Goal: Information Seeking & Learning: Learn about a topic

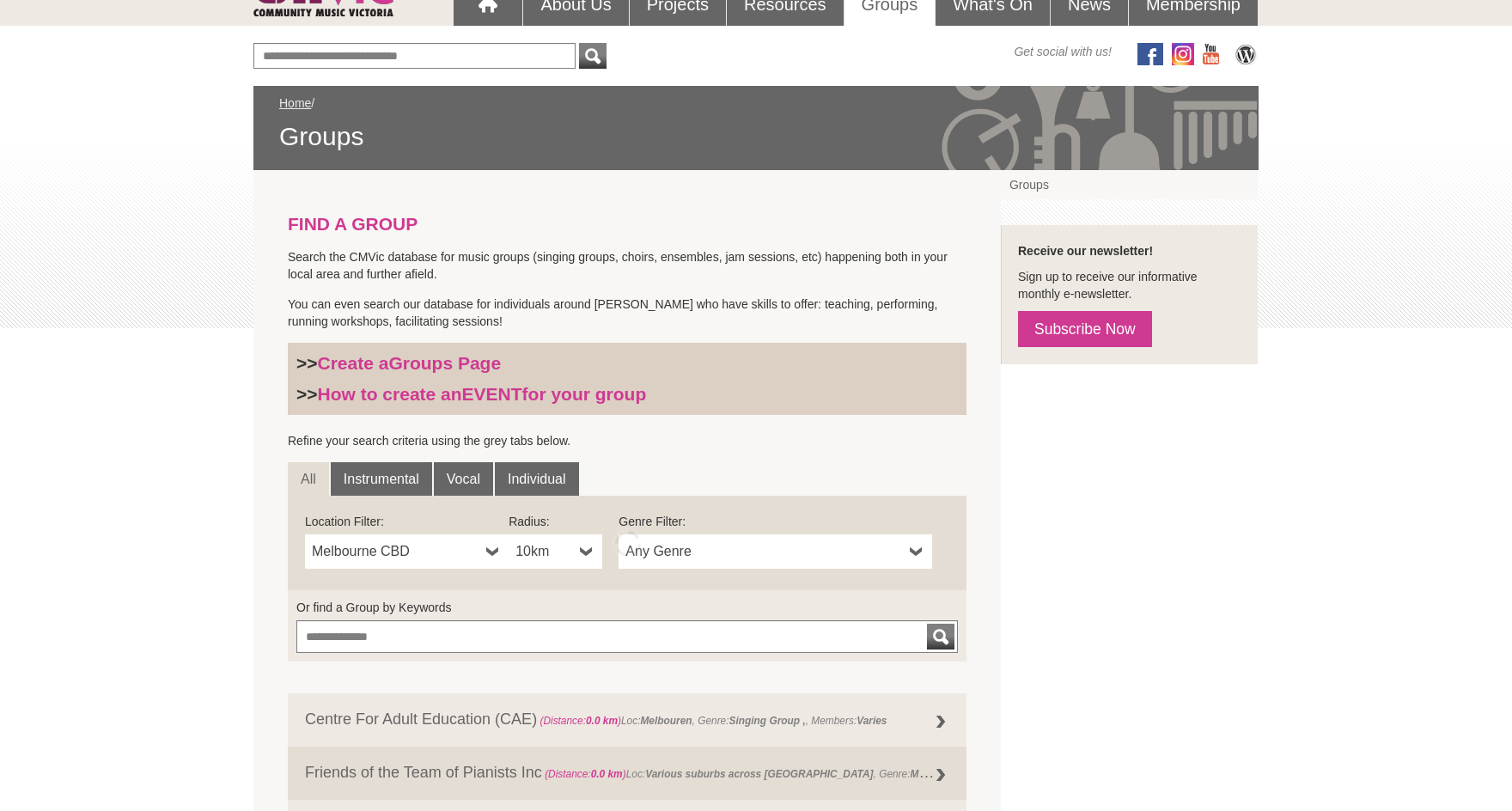
scroll to position [207, 0]
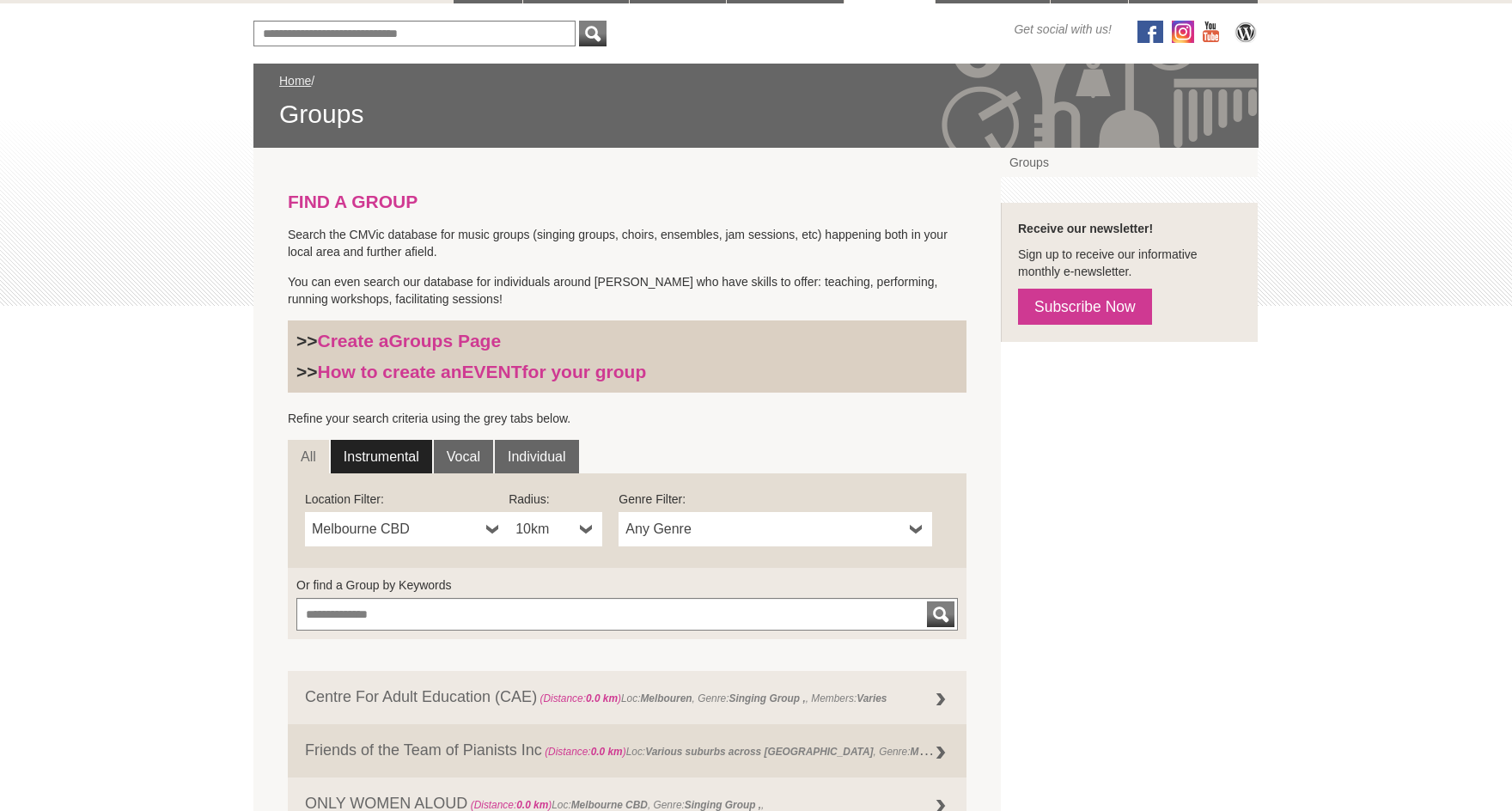
click at [386, 458] on link "Instrumental" at bounding box center [381, 457] width 101 height 34
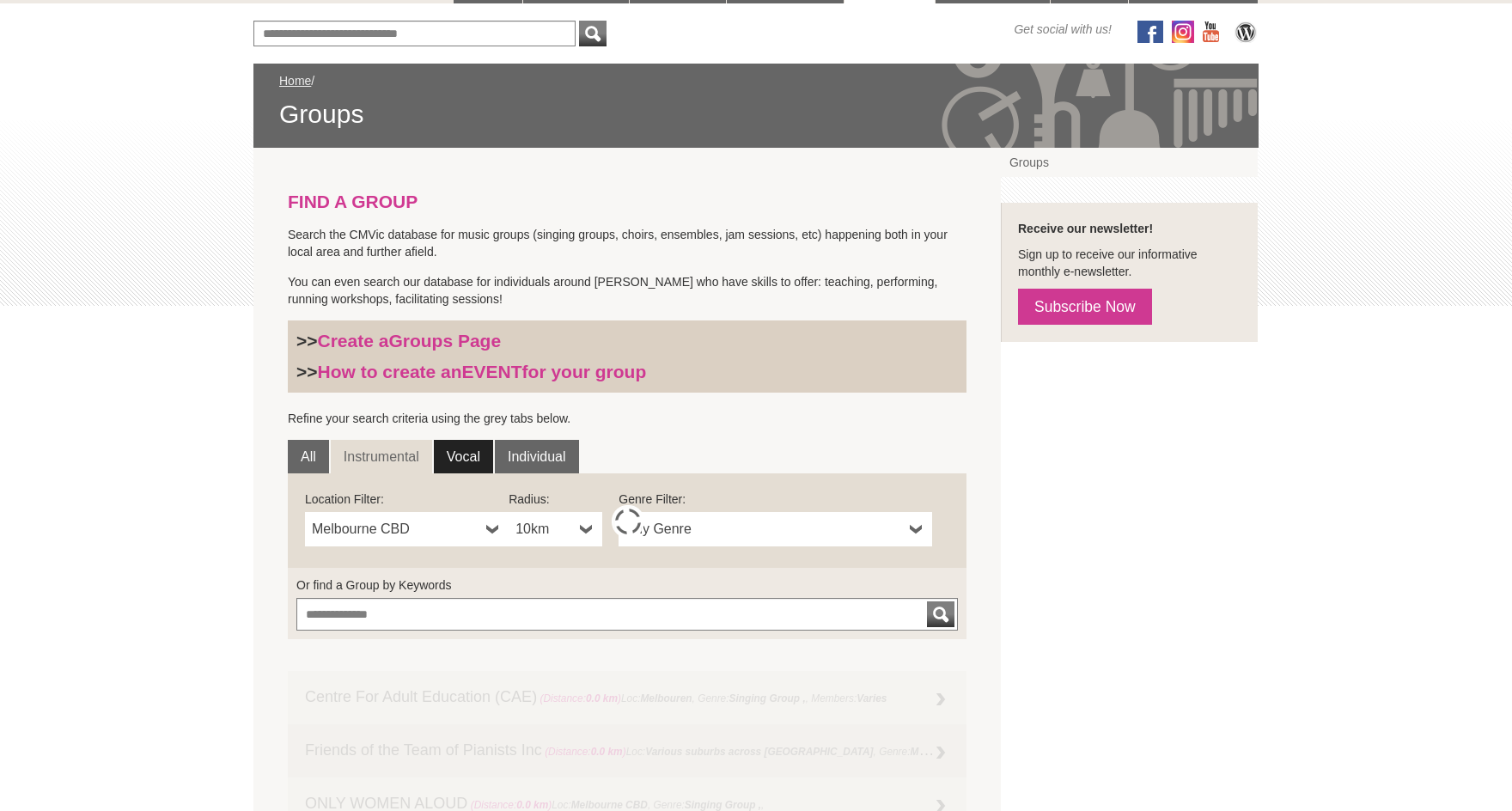
click at [454, 449] on link "Vocal" at bounding box center [464, 457] width 59 height 34
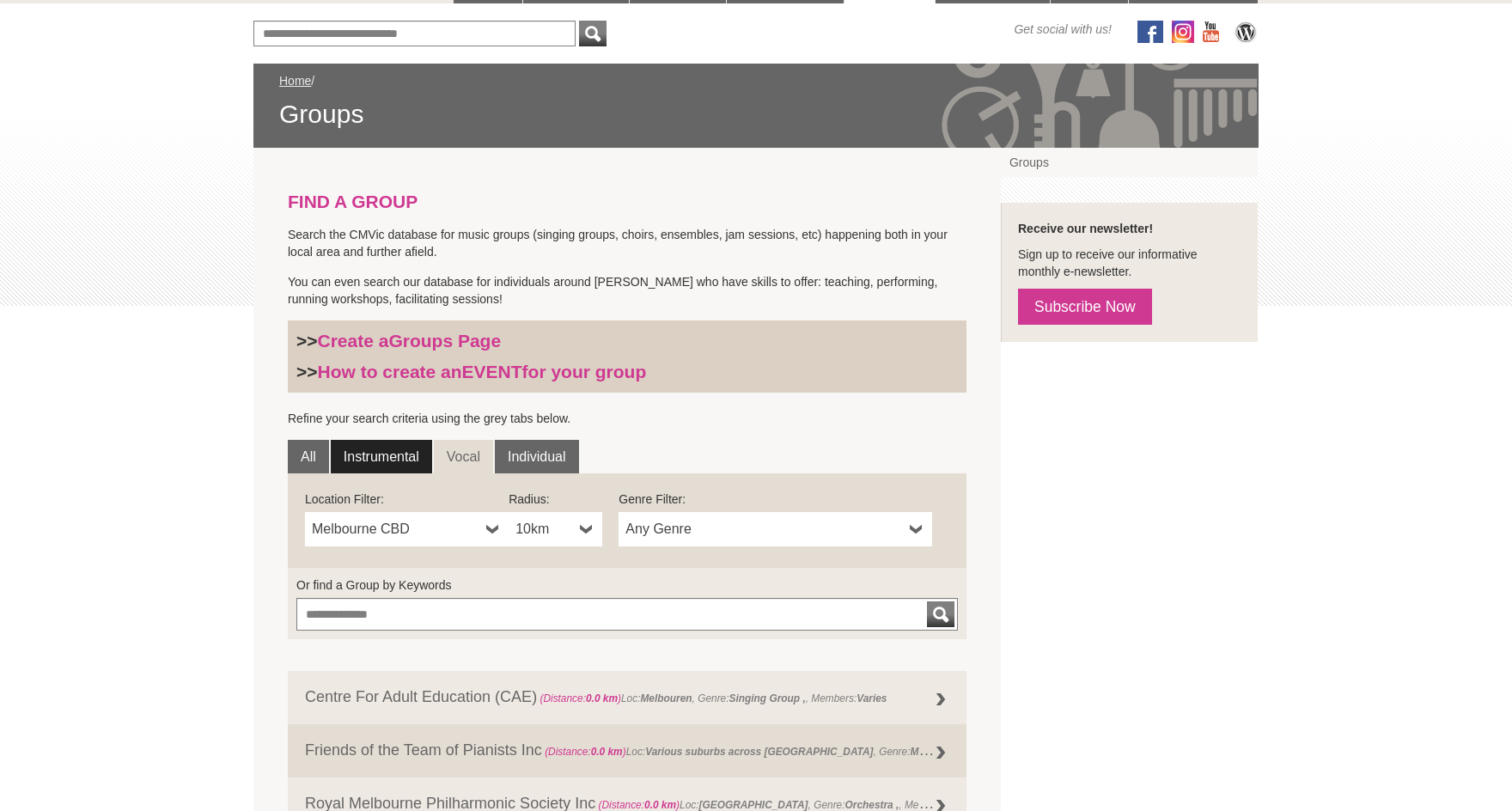
click at [371, 464] on link "Instrumental" at bounding box center [381, 457] width 101 height 34
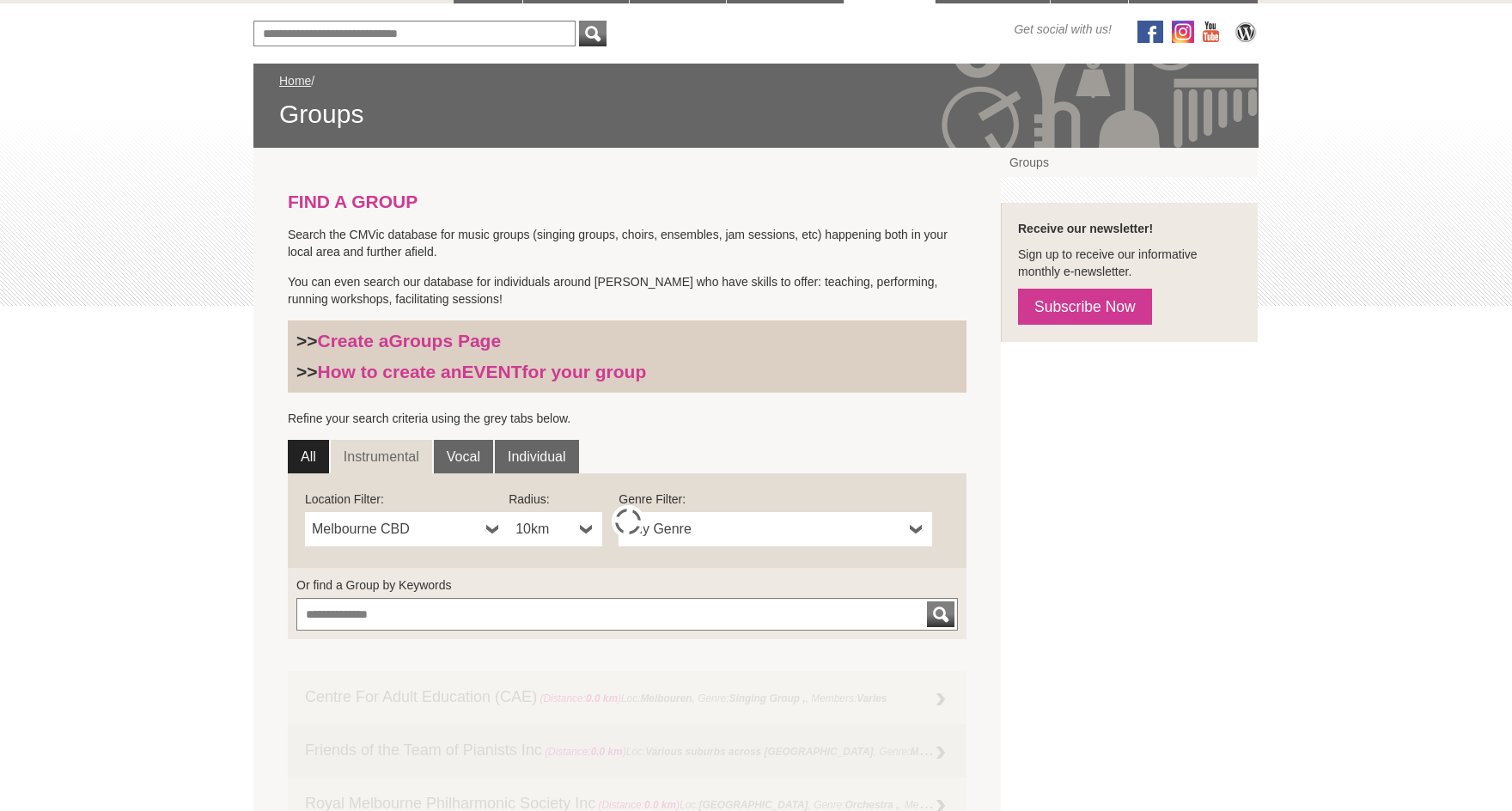
click at [303, 467] on link "All" at bounding box center [308, 457] width 41 height 34
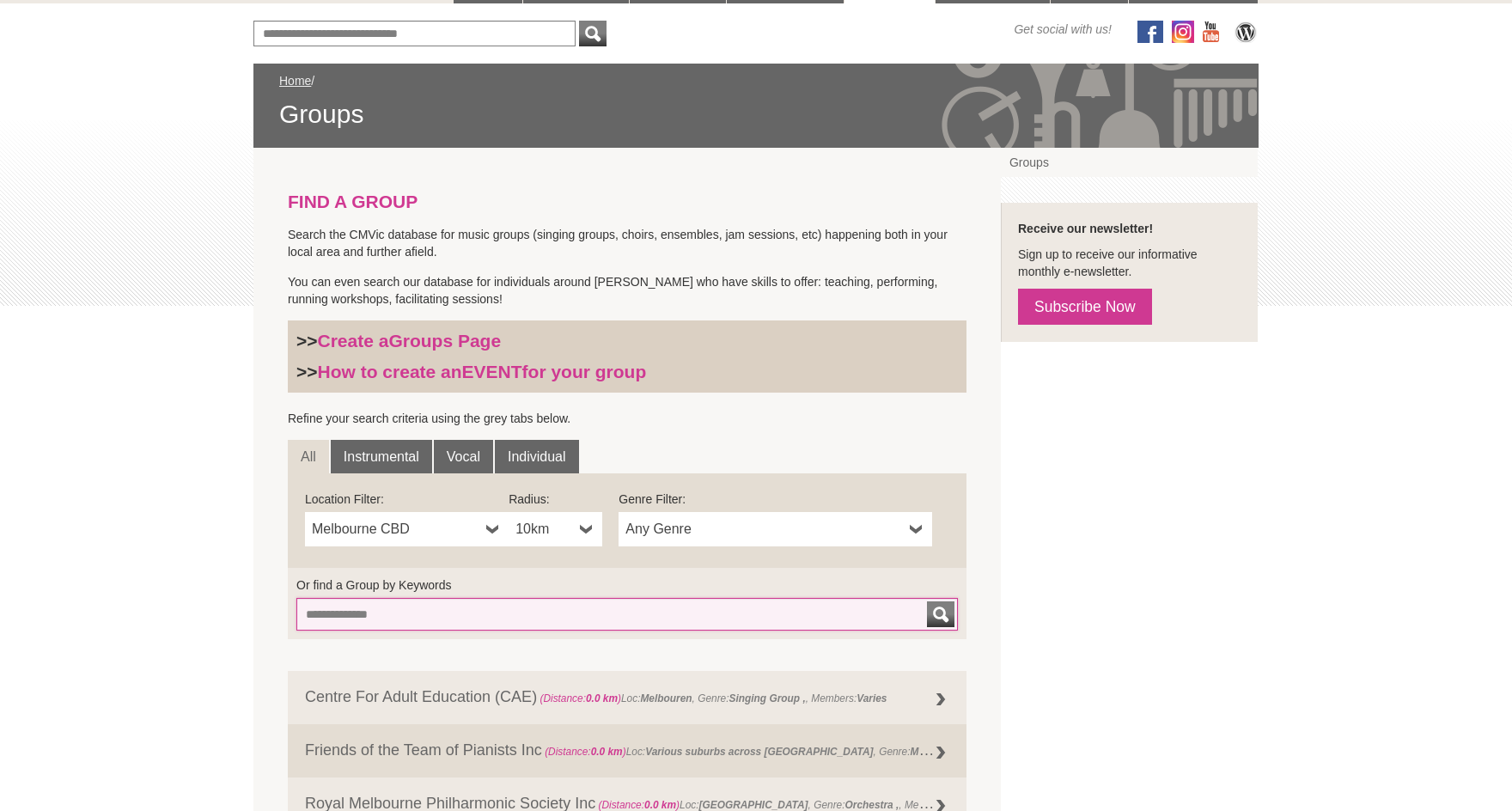
click at [315, 616] on input "Or find a Group by Keywords" at bounding box center [627, 614] width 662 height 32
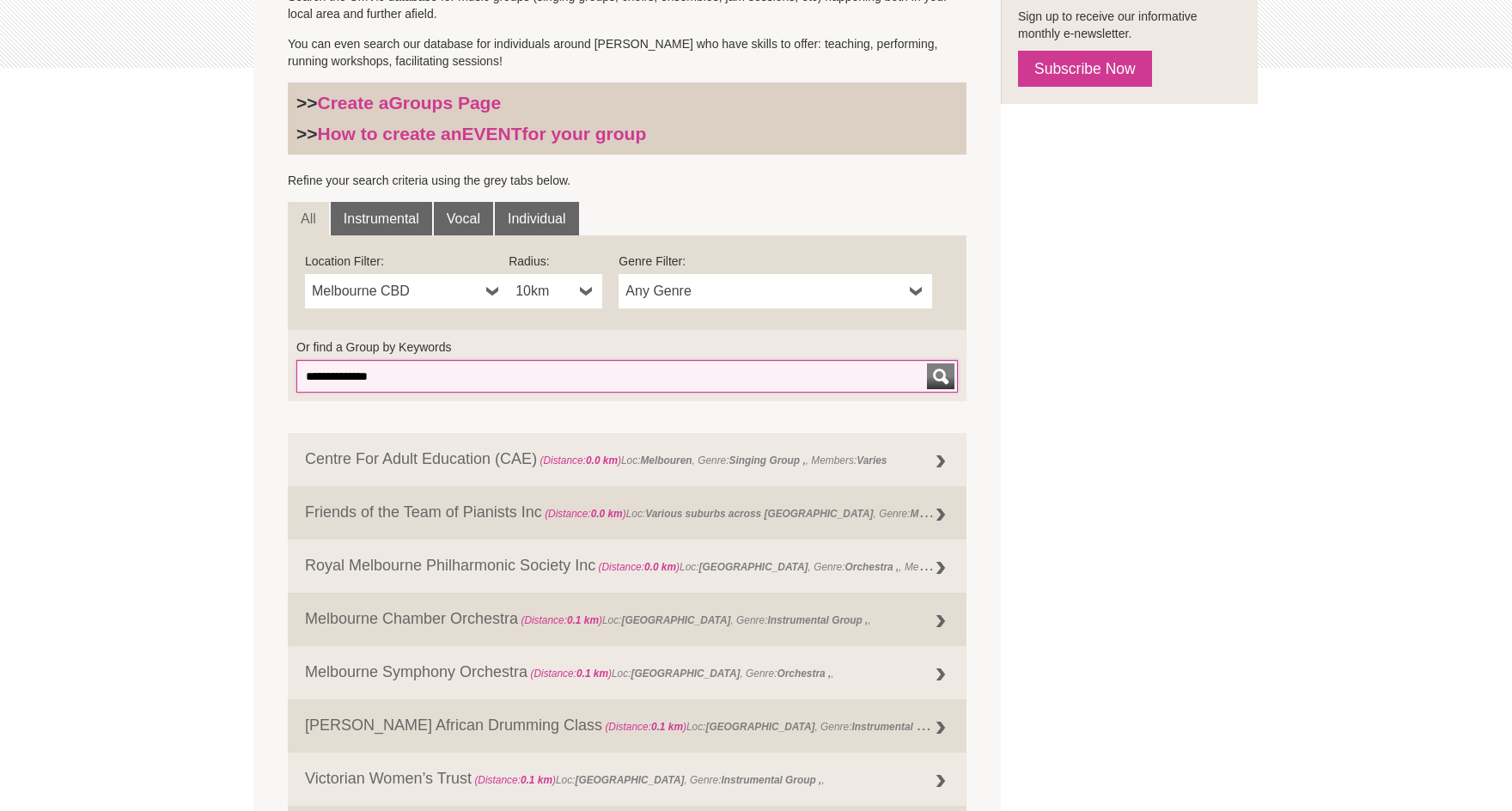
scroll to position [445, 0]
type input "**********"
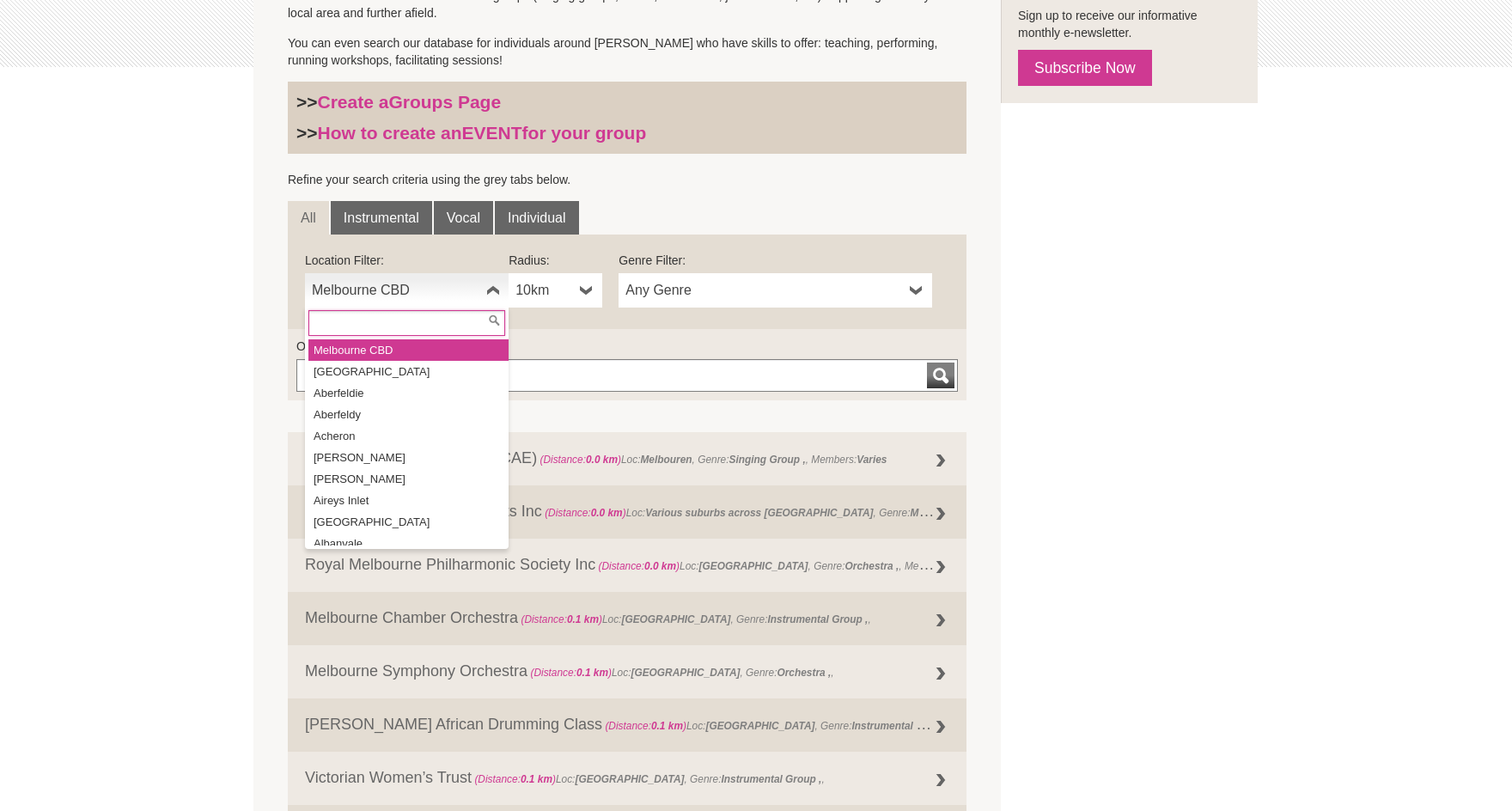
click at [493, 290] on b at bounding box center [494, 290] width 14 height 34
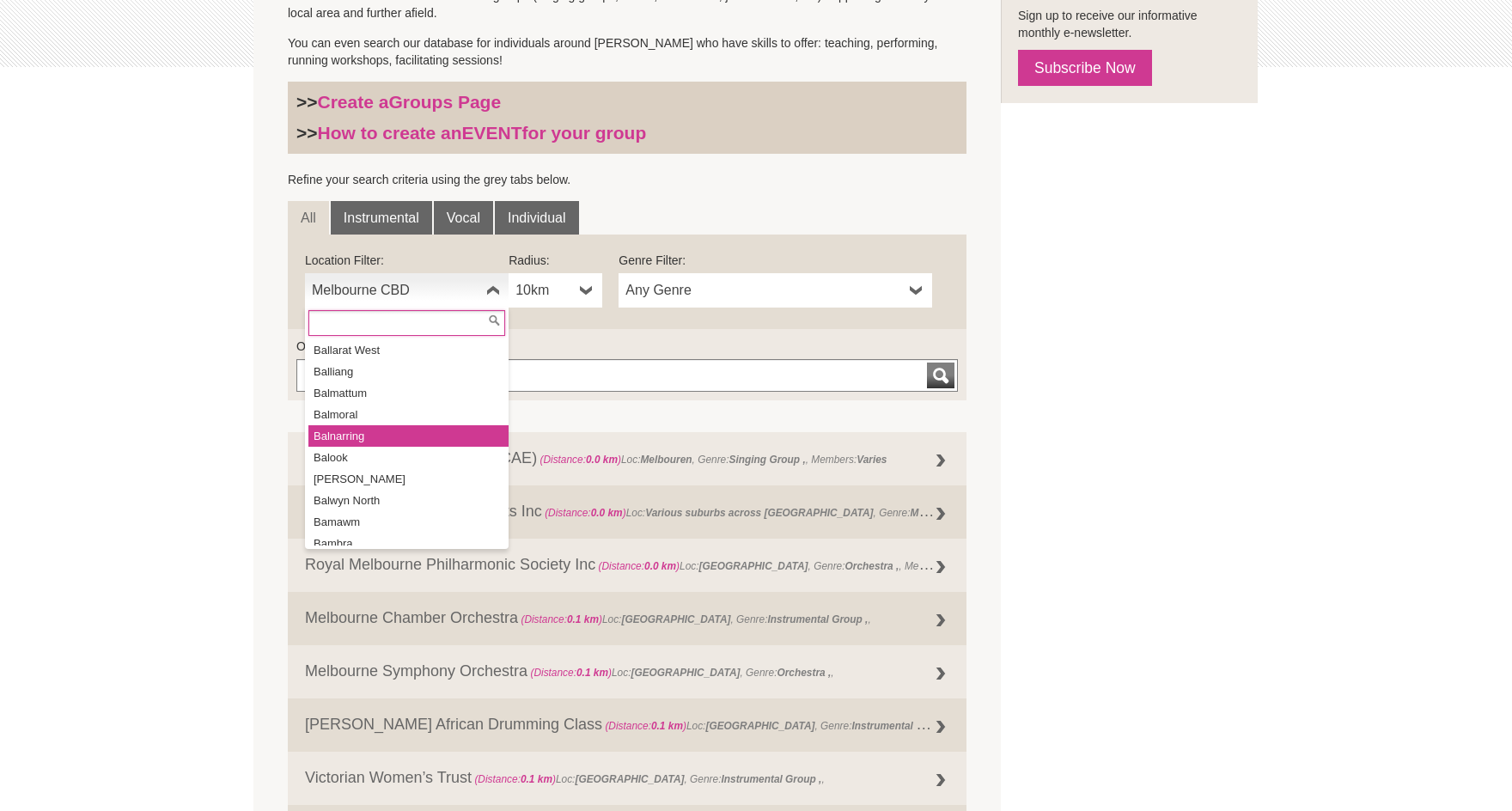
scroll to position [1748, 0]
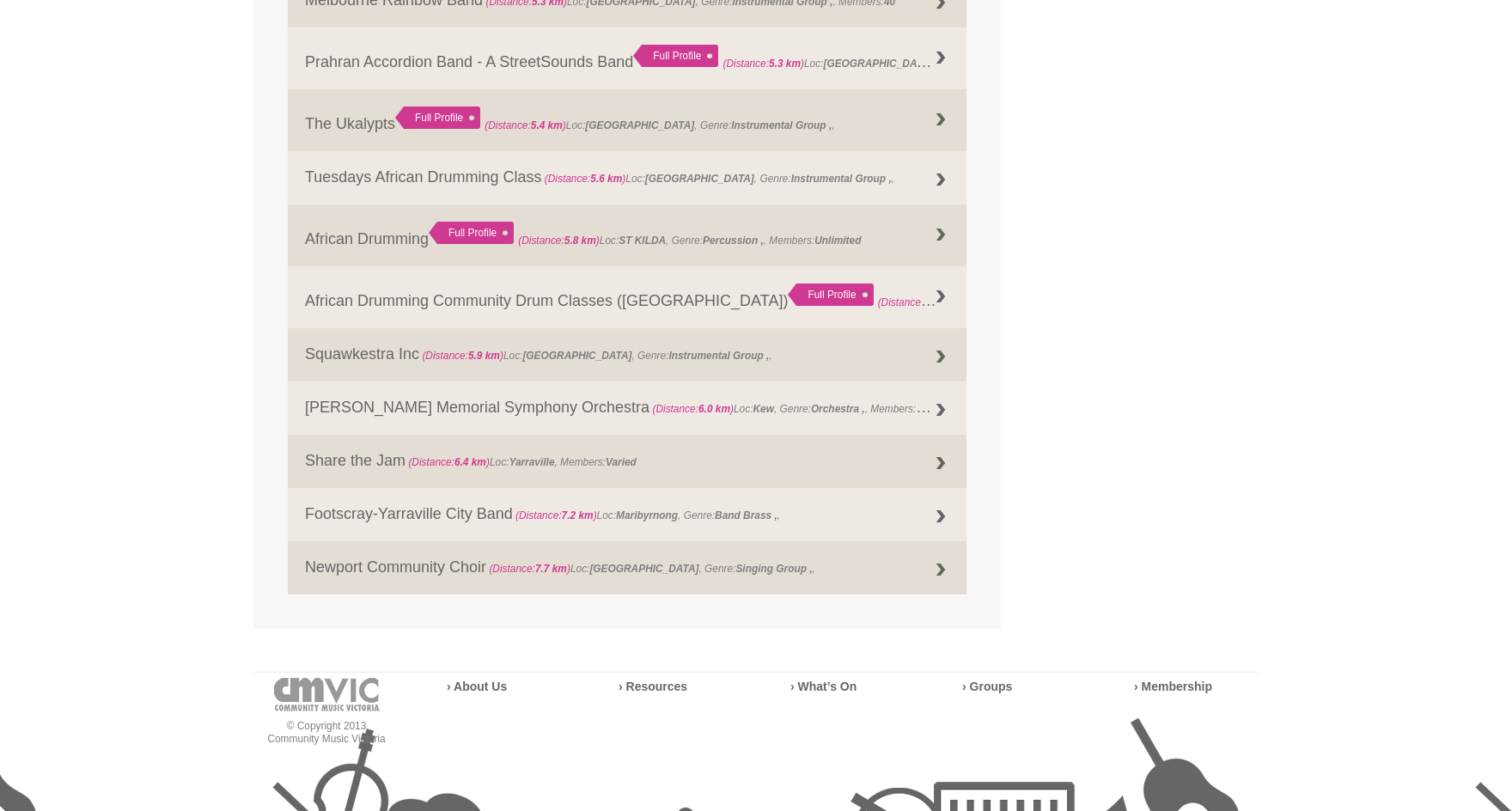
scroll to position [2155, 0]
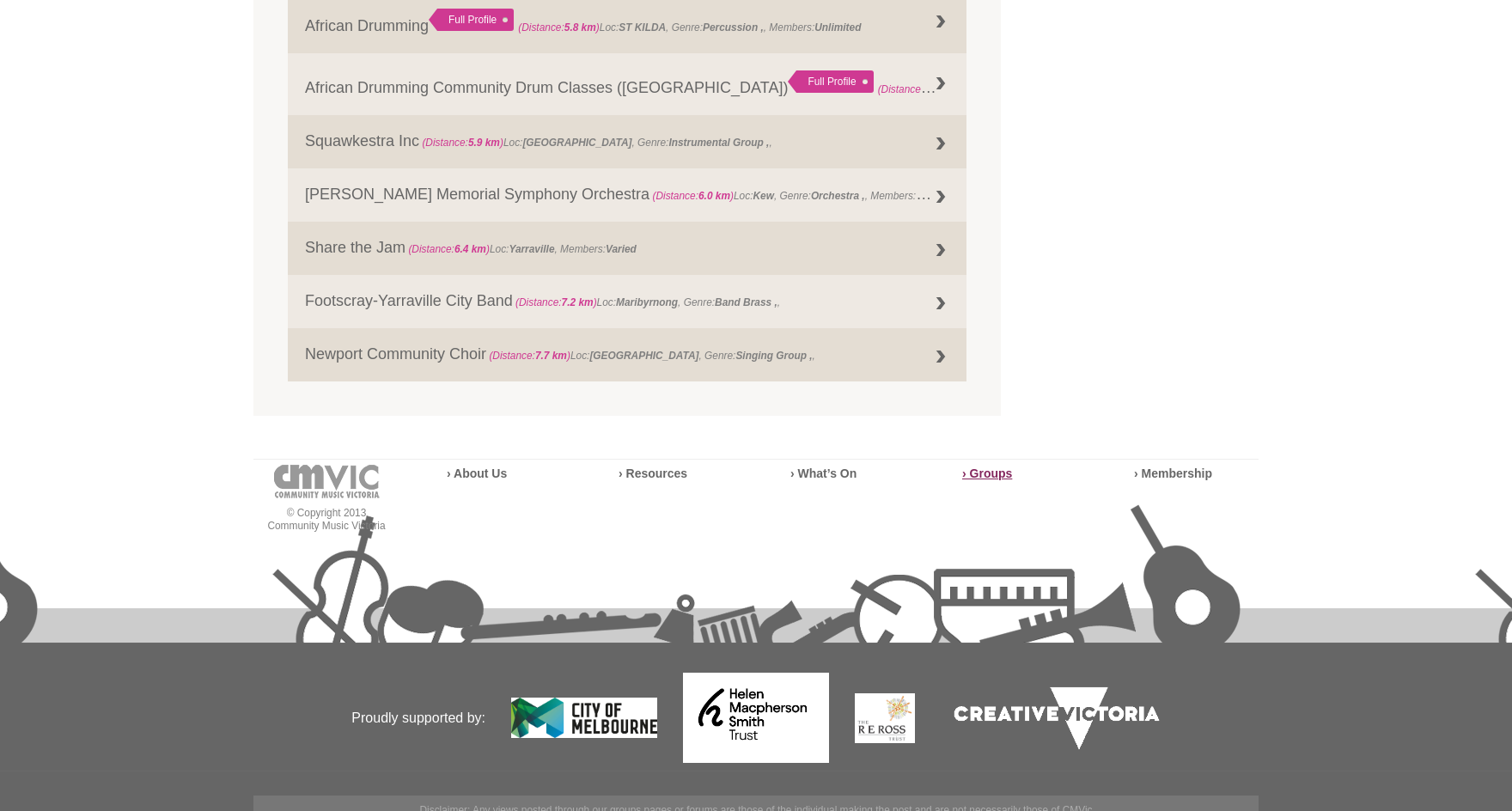
click at [994, 467] on strong "› Groups" at bounding box center [987, 474] width 50 height 14
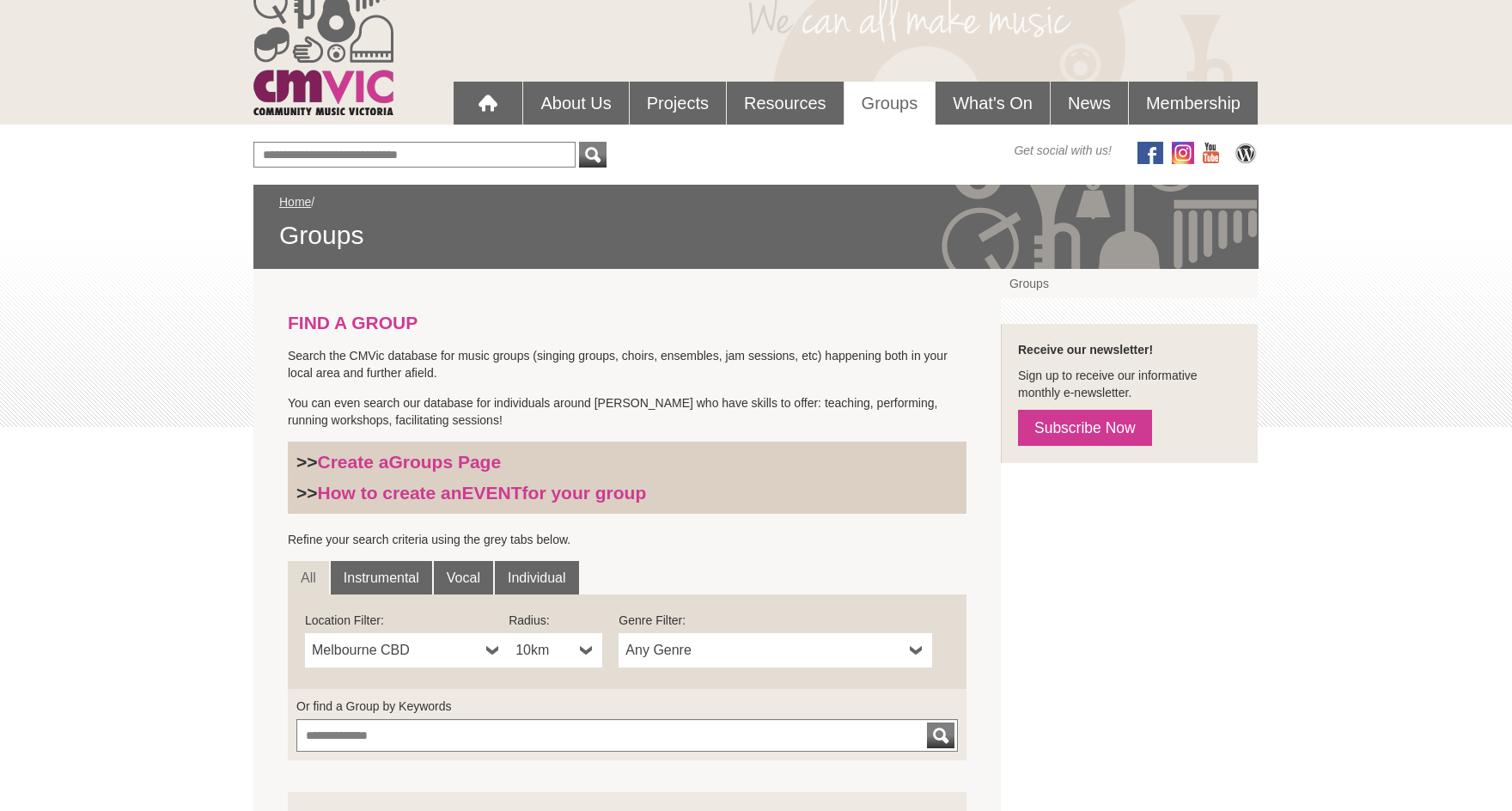
scroll to position [192, 0]
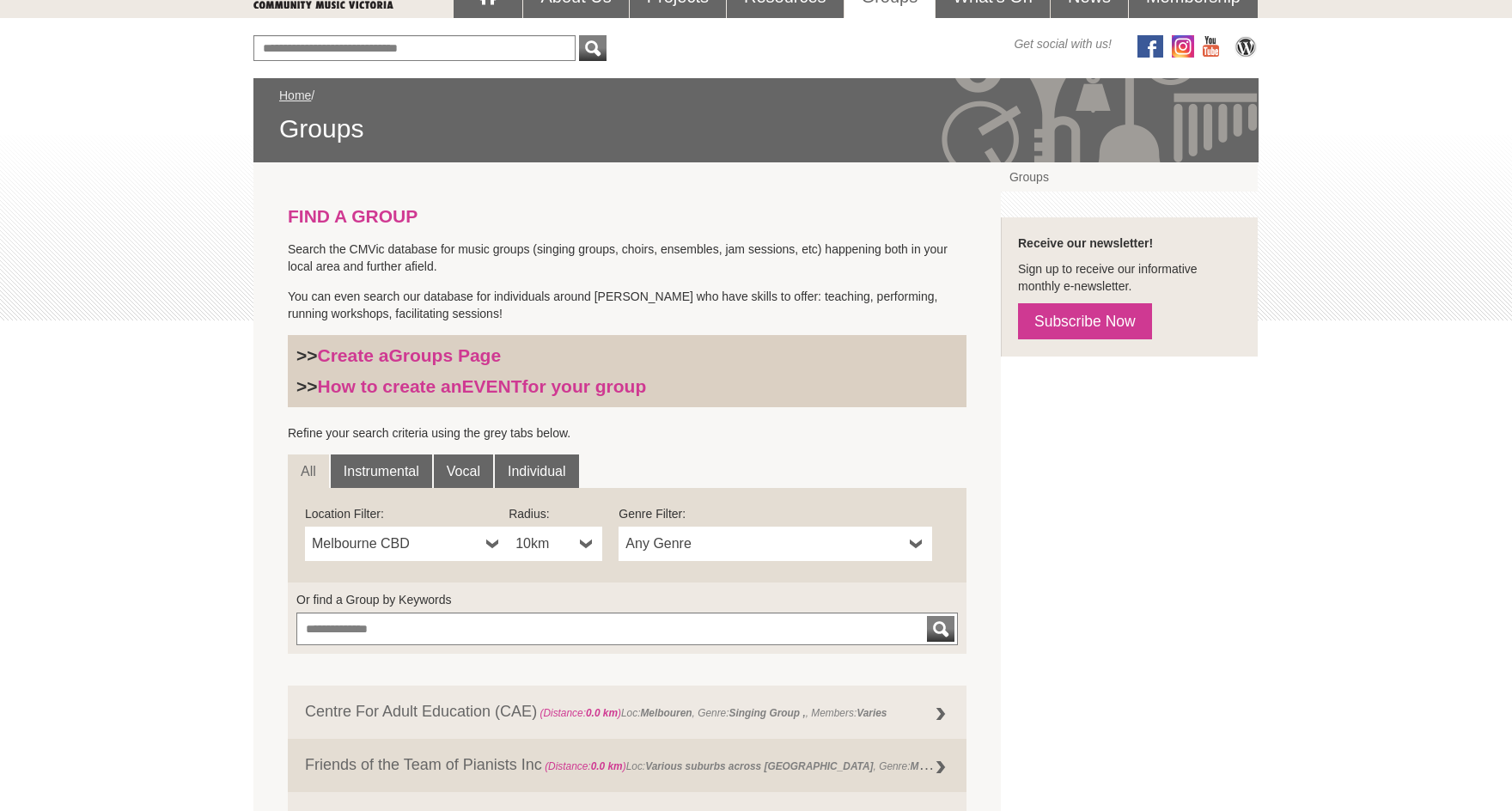
click at [419, 549] on span "Melbourne CBD" at bounding box center [396, 544] width 167 height 21
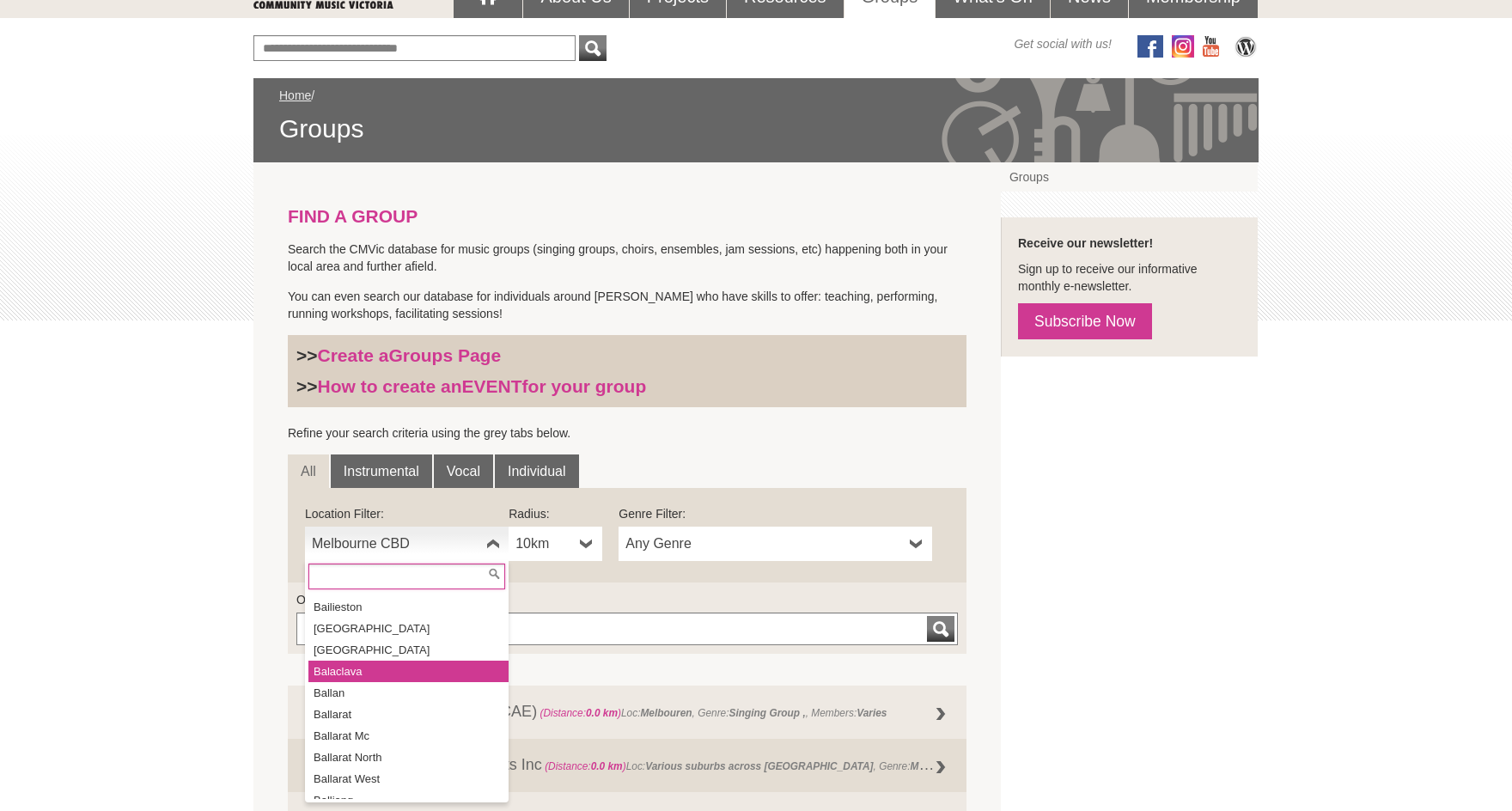
scroll to position [1319, 0]
click at [357, 640] on li "[GEOGRAPHIC_DATA]" at bounding box center [409, 651] width 201 height 22
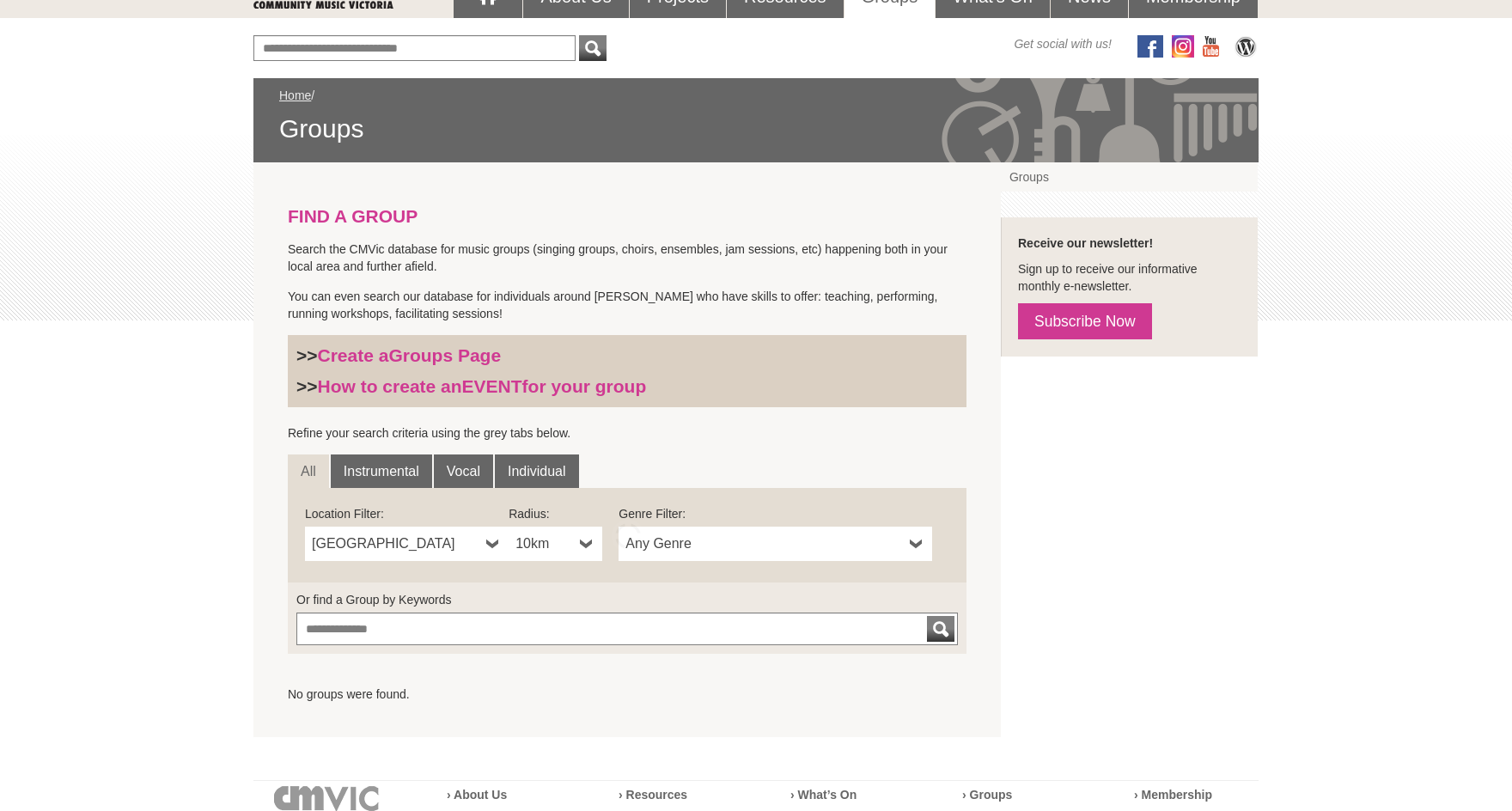
click at [586, 542] on b at bounding box center [587, 543] width 14 height 34
click at [541, 671] on li "50km" at bounding box center [556, 668] width 90 height 22
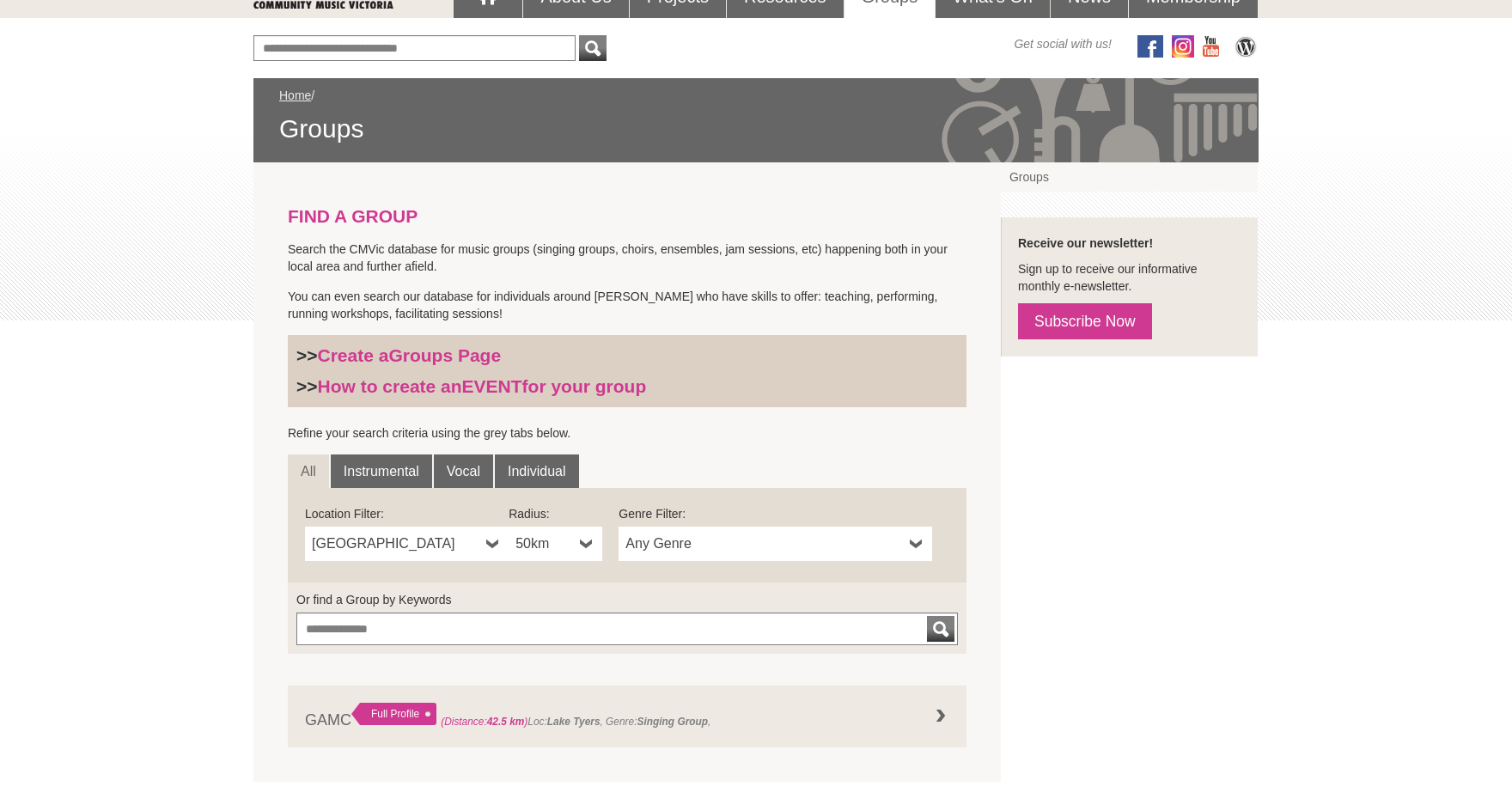
click at [917, 546] on b at bounding box center [917, 543] width 14 height 34
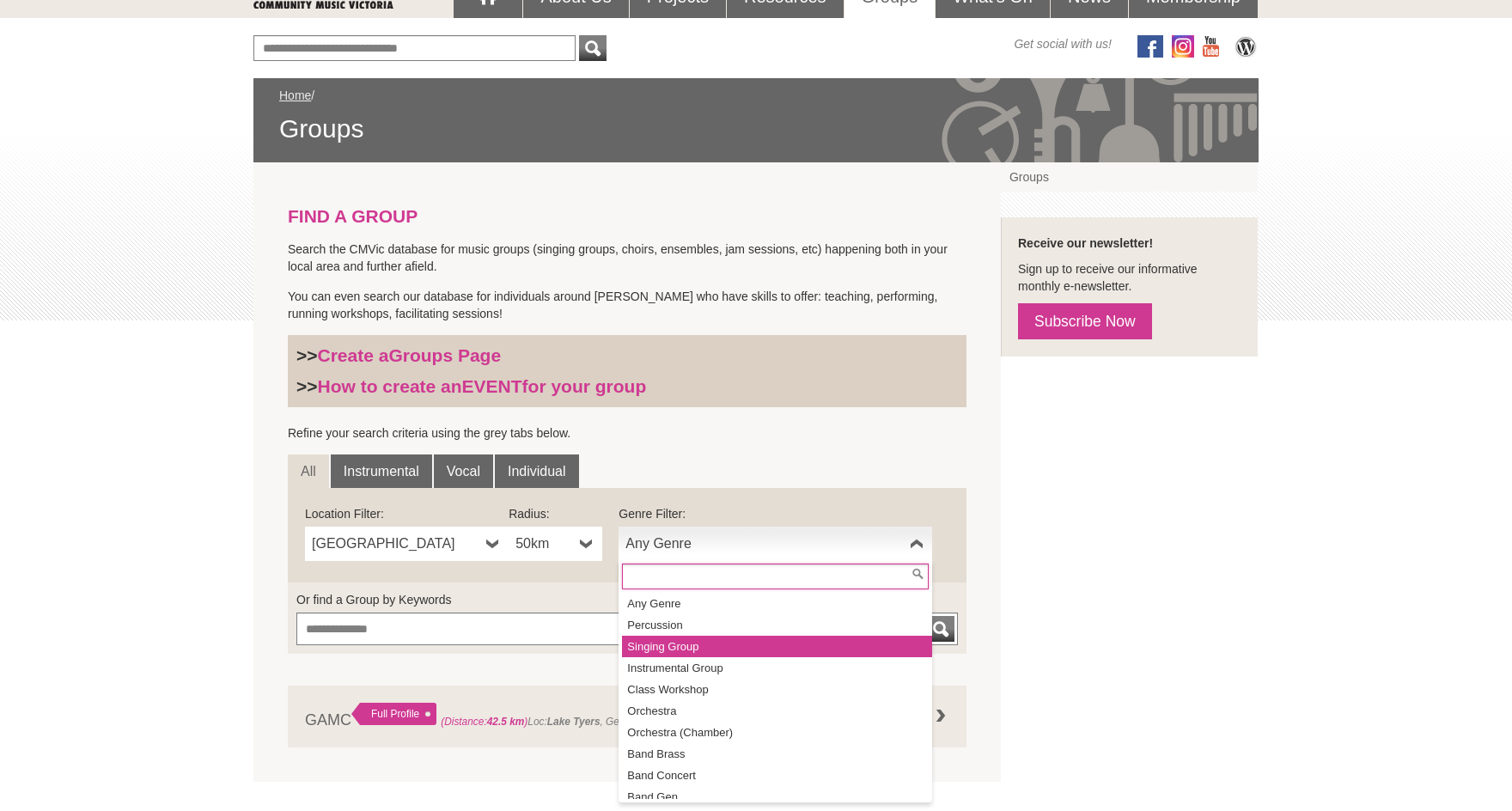
click at [689, 644] on li "Singing Group" at bounding box center [778, 646] width 310 height 22
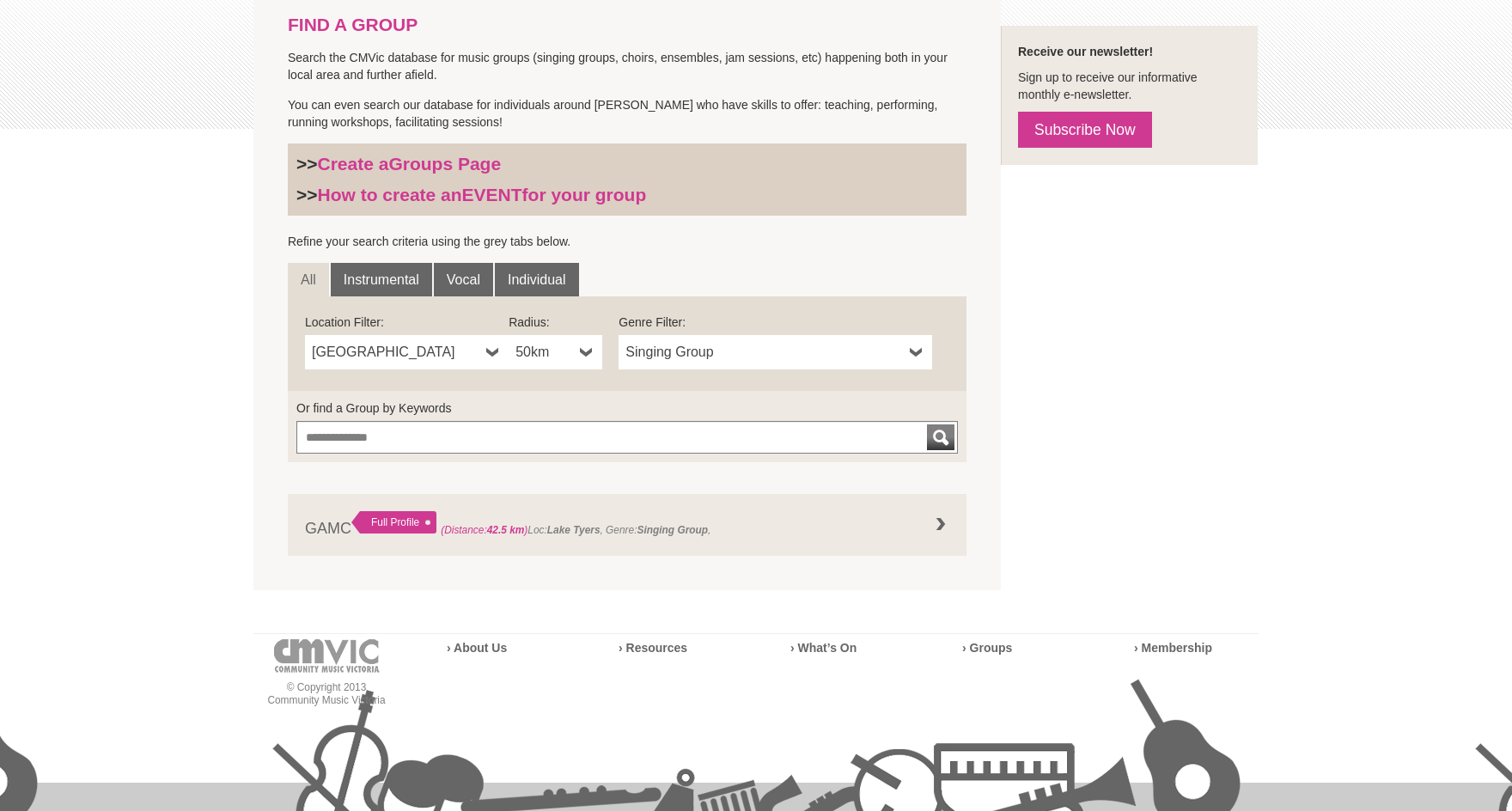
scroll to position [408, 0]
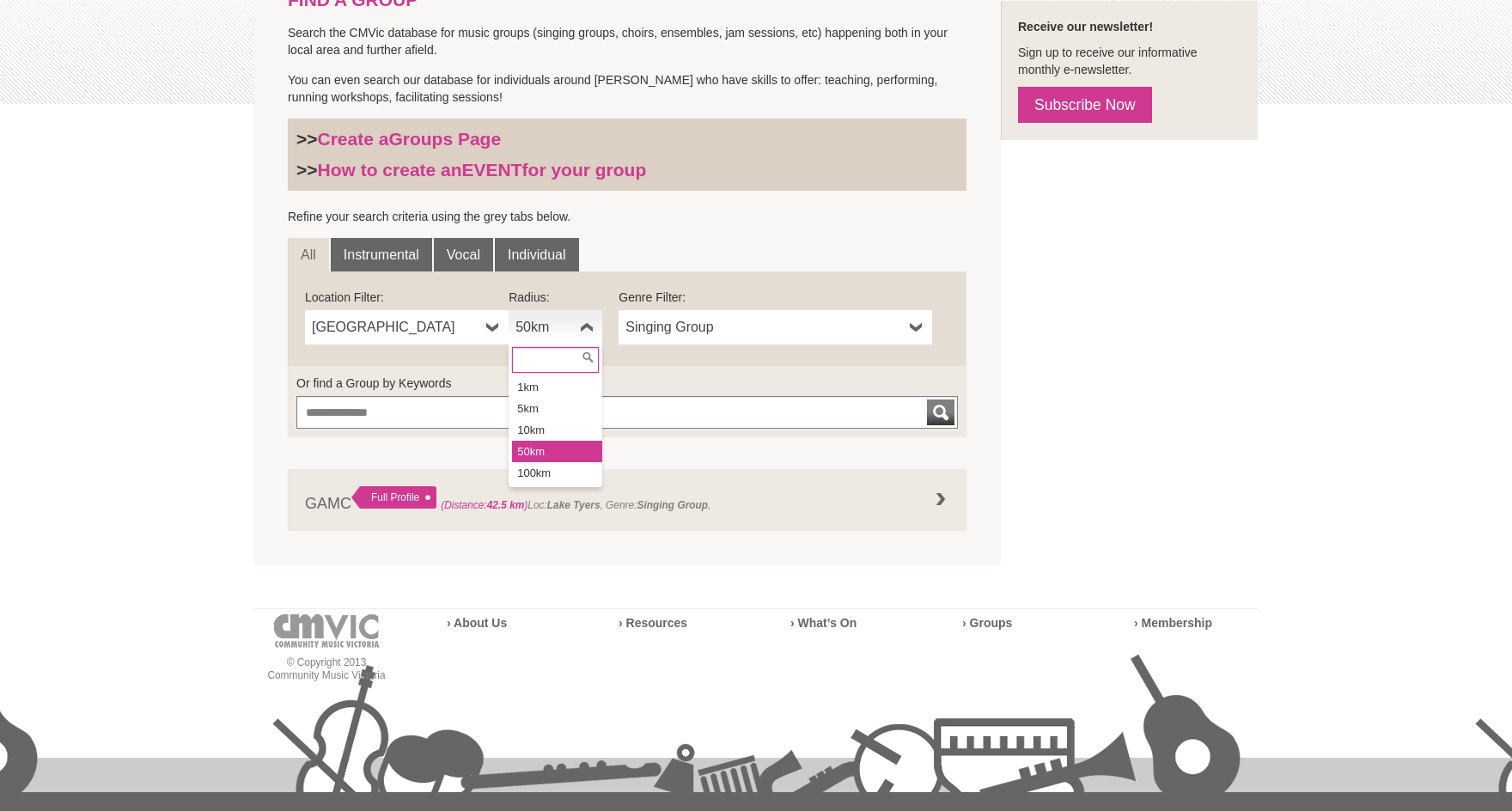
click at [583, 326] on b at bounding box center [587, 327] width 14 height 34
click at [194, 394] on div "Blog Support Us Contact Us Member Login 0 About Us" at bounding box center [756, 278] width 1512 height 1373
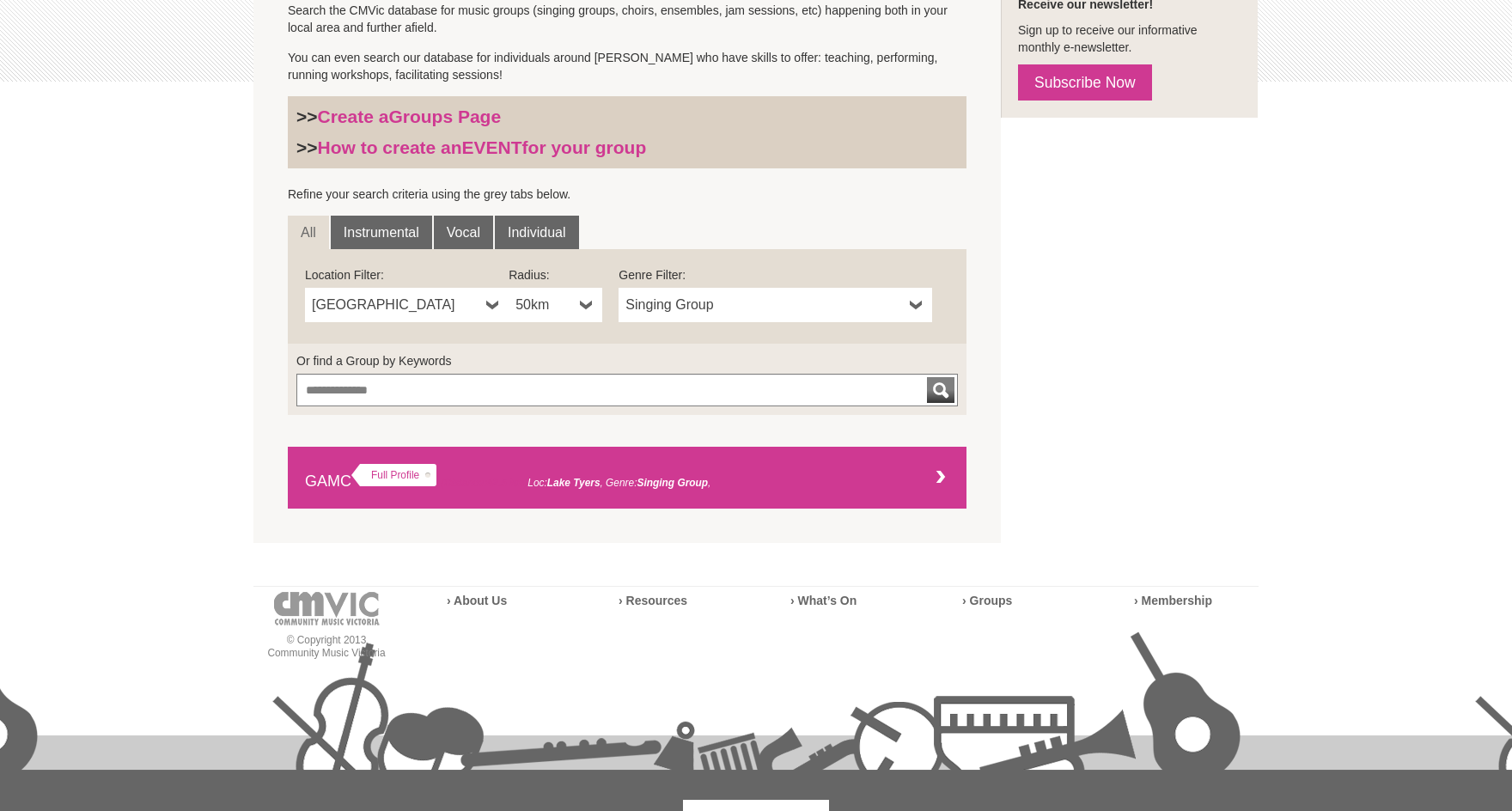
click at [939, 476] on div at bounding box center [940, 477] width 34 height 34
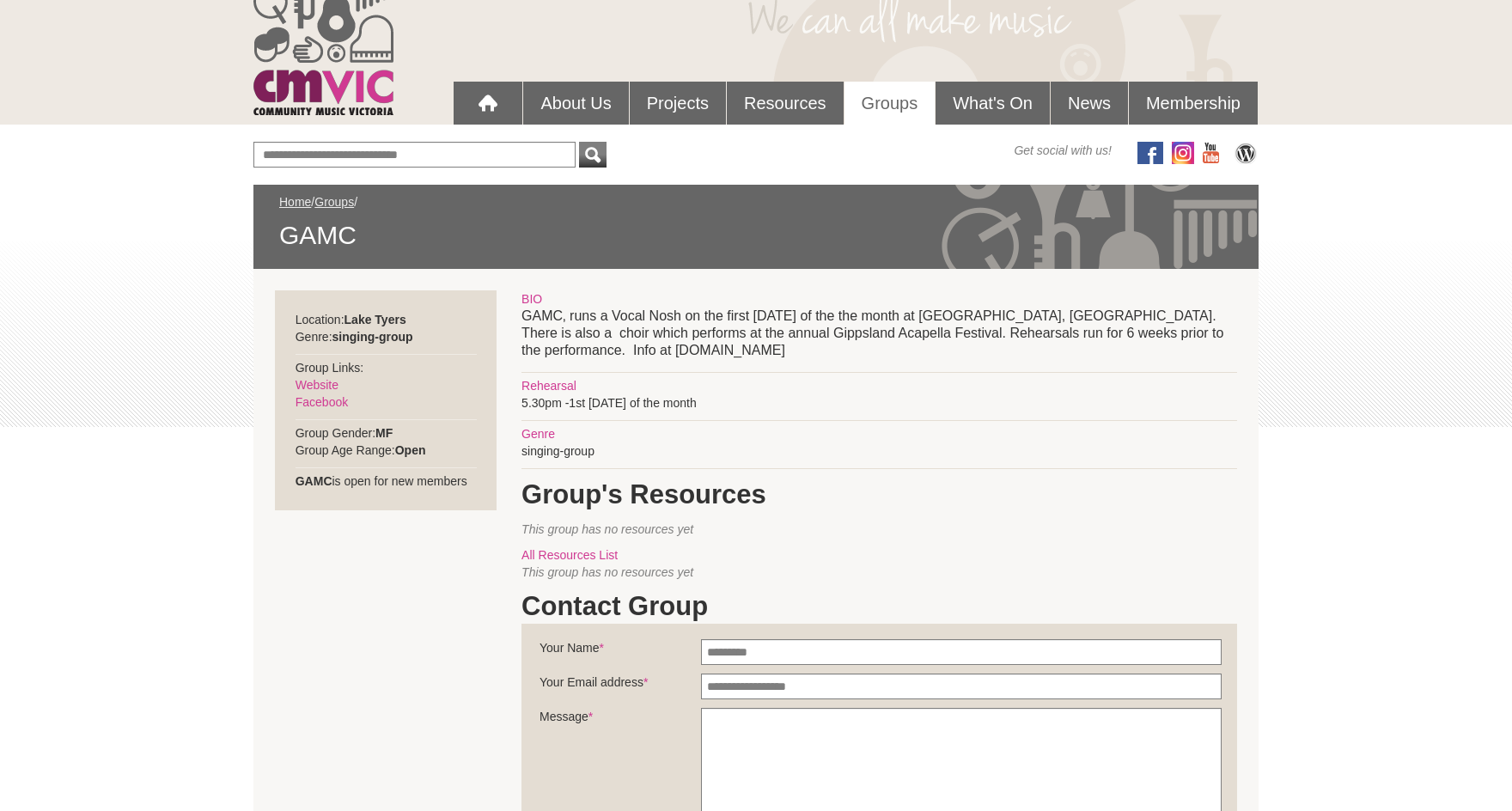
scroll to position [66, 0]
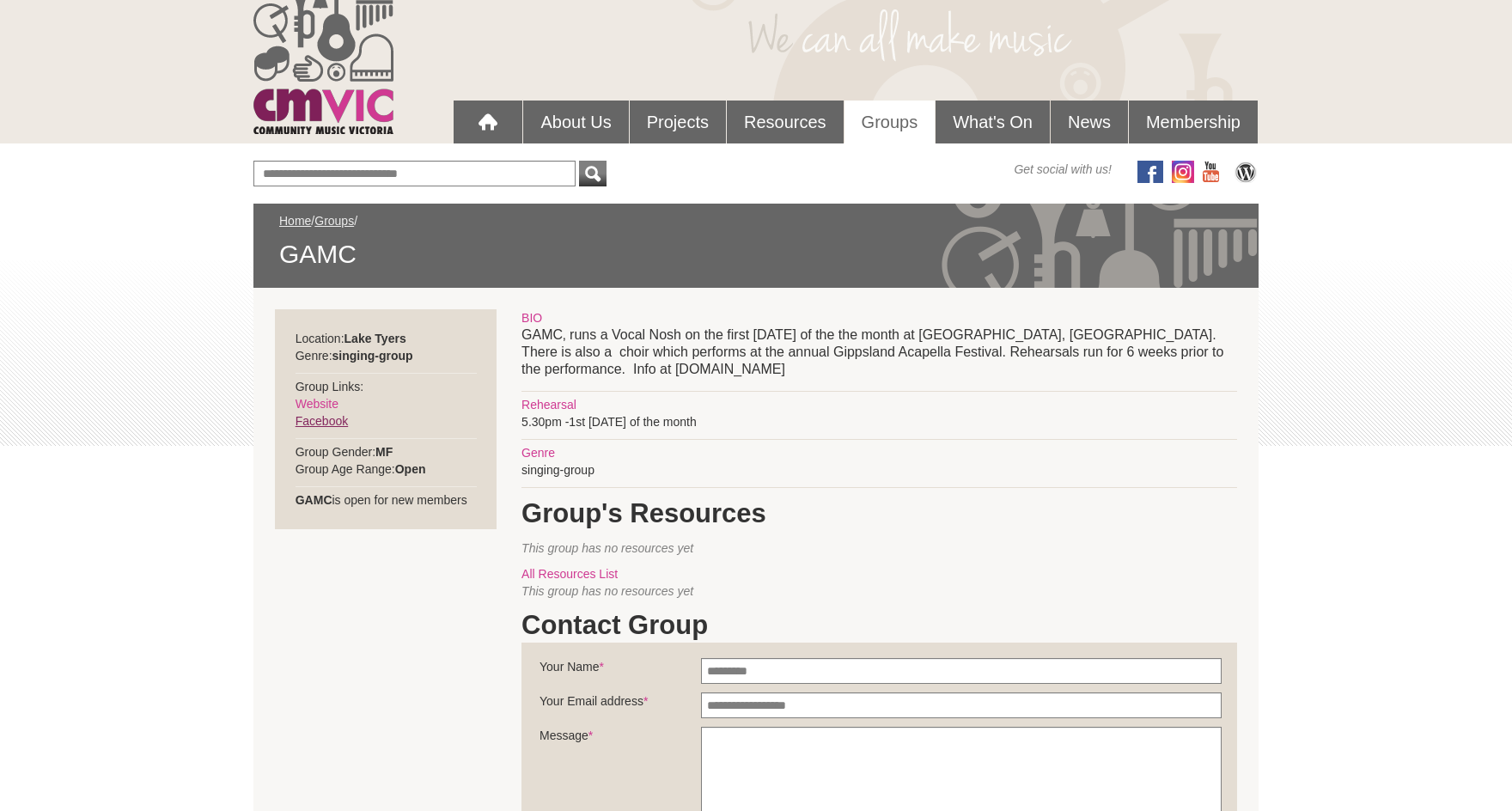
click at [321, 420] on link "Facebook" at bounding box center [322, 421] width 52 height 14
